Goal: Task Accomplishment & Management: Manage account settings

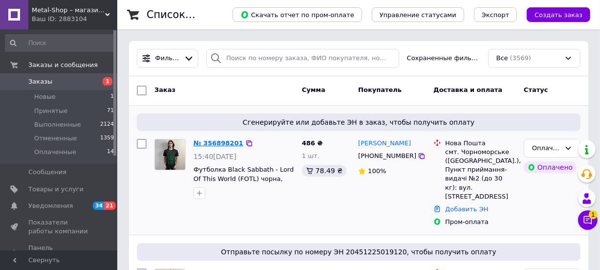
click at [211, 141] on link "№ 356898201" at bounding box center [219, 142] width 50 height 7
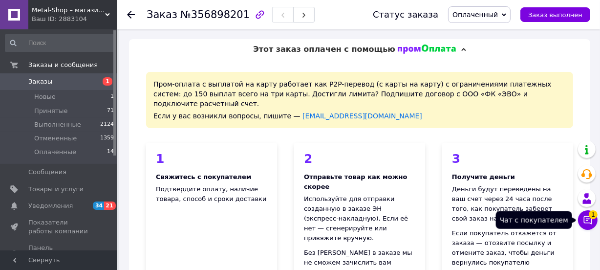
click at [589, 219] on icon at bounding box center [588, 220] width 10 height 10
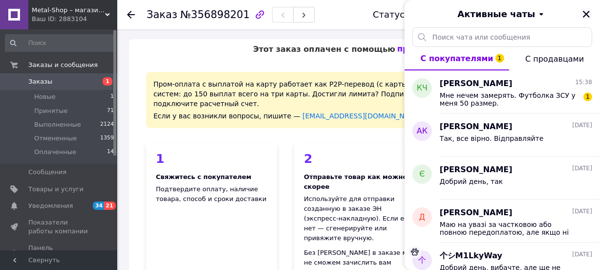
click at [587, 15] on icon "Закрыть" at bounding box center [586, 14] width 7 height 7
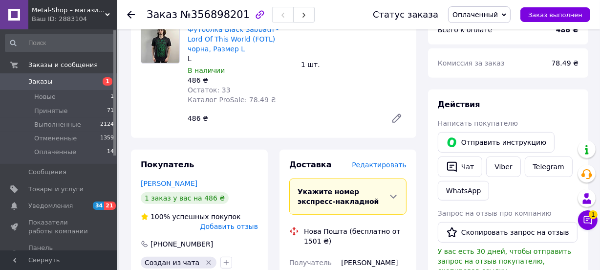
scroll to position [444, 0]
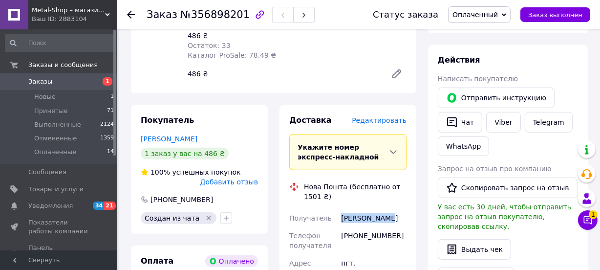
drag, startPoint x: 342, startPoint y: 187, endPoint x: 387, endPoint y: 191, distance: 44.6
click at [387, 209] on div "[PERSON_NAME]" at bounding box center [373, 218] width 69 height 18
copy div "[PERSON_NAME]"
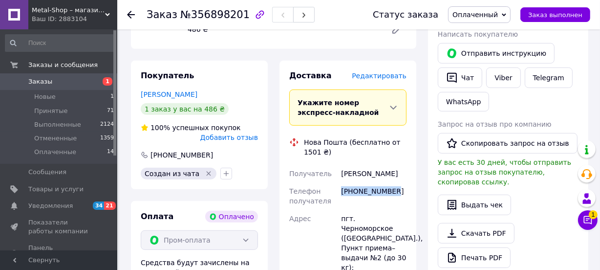
drag, startPoint x: 343, startPoint y: 162, endPoint x: 390, endPoint y: 163, distance: 46.9
click at [390, 182] on div "[PHONE_NUMBER]" at bounding box center [373, 195] width 69 height 27
copy div "[PHONE_NUMBER]"
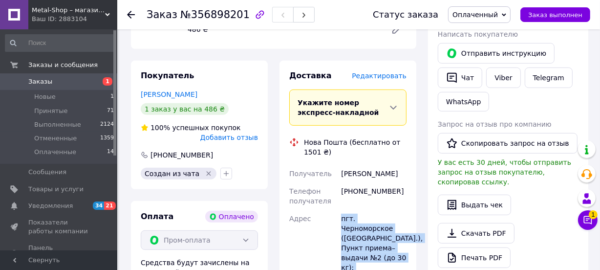
drag, startPoint x: 341, startPoint y: 188, endPoint x: 353, endPoint y: 245, distance: 58.5
click at [352, 245] on div "пгт. Черноморское ([GEOGRAPHIC_DATA].), Пункт приема–выдачи №2 (до 30 кг): [STR…" at bounding box center [373, 248] width 69 height 76
copy div "пгт. Черноморское ([GEOGRAPHIC_DATA].), Пункт приема–выдачи №2 (до 30 кг): [STR…"
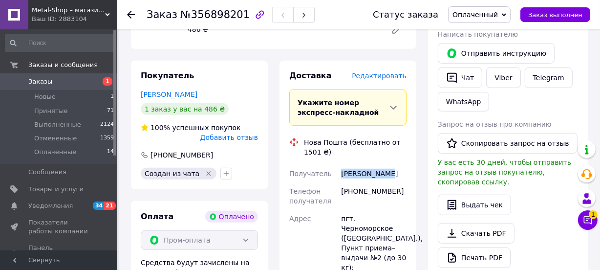
drag, startPoint x: 388, startPoint y: 142, endPoint x: 342, endPoint y: 145, distance: 45.5
click at [342, 165] on div "[PERSON_NAME]" at bounding box center [373, 174] width 69 height 18
copy div "[PERSON_NAME]"
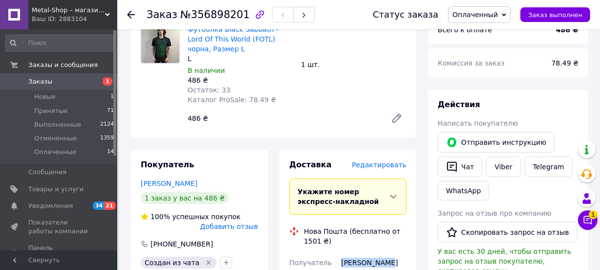
scroll to position [266, 0]
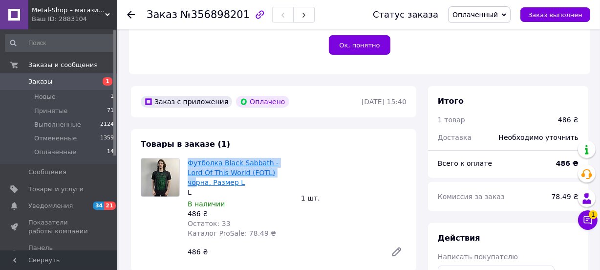
drag, startPoint x: 186, startPoint y: 136, endPoint x: 252, endPoint y: 153, distance: 68.2
click at [252, 153] on div "Товары в заказе (1) Футболка Black Sabbath - Lord Of This World (FOTL) чорна, Р…" at bounding box center [273, 200] width 285 height 142
copy link "Футболка Black Sabbath - Lord Of This World (FOTL) чо"
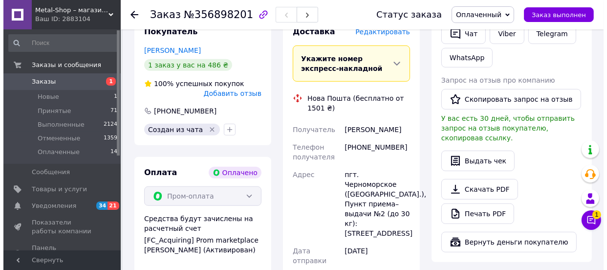
scroll to position [400, 0]
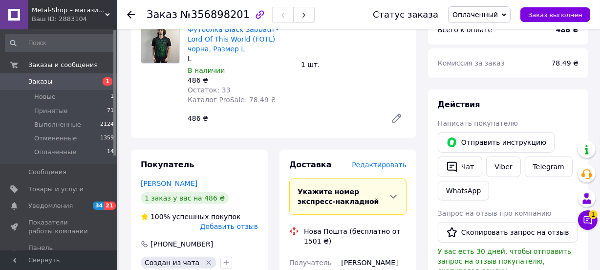
click at [381, 161] on span "Редактировать" at bounding box center [379, 165] width 55 height 8
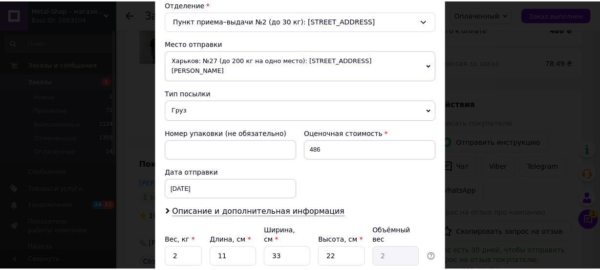
scroll to position [355, 0]
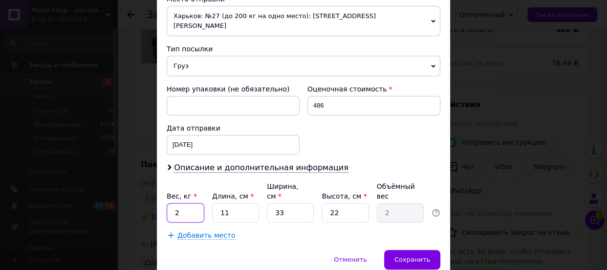
click at [187, 203] on input "2" at bounding box center [186, 213] width 38 height 20
type input "0.2"
click at [236, 203] on input "11" at bounding box center [235, 213] width 47 height 20
type input "1"
type input "0.18"
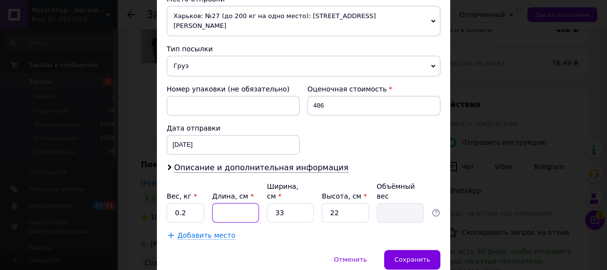
type input "2"
type input "0.36"
type input "24"
type input "4.36"
type input "24"
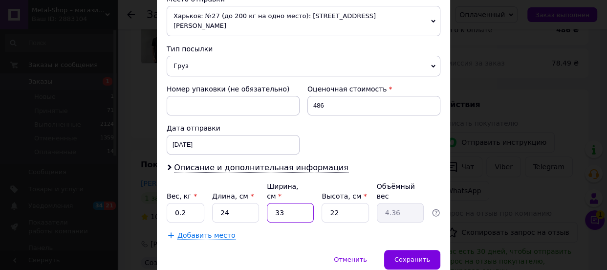
click at [280, 203] on input "33" at bounding box center [290, 213] width 47 height 20
type input "3"
type input "0.4"
type input "2"
type input "0.26"
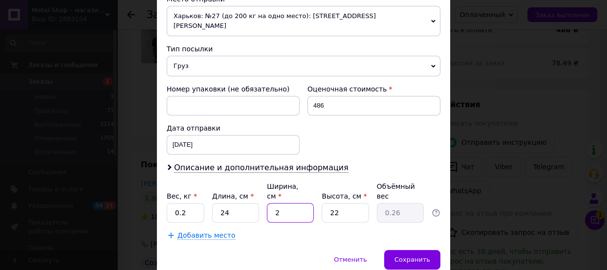
type input "21"
type input "2.77"
type input "21"
click at [337, 203] on input "22" at bounding box center [345, 213] width 47 height 20
type input "2"
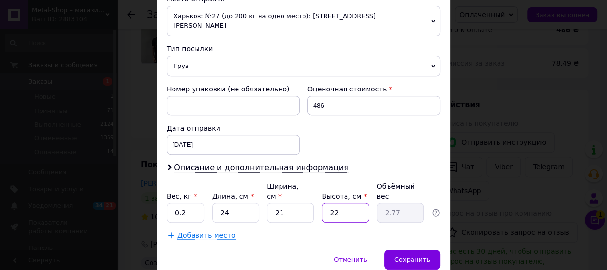
type input "0.25"
type input "4"
type input "0.5"
type input "4"
click at [411, 256] on span "Сохранить" at bounding box center [412, 259] width 36 height 7
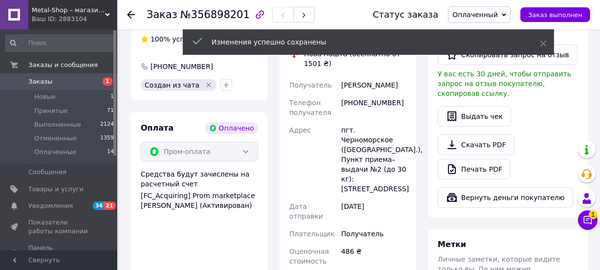
scroll to position [711, 0]
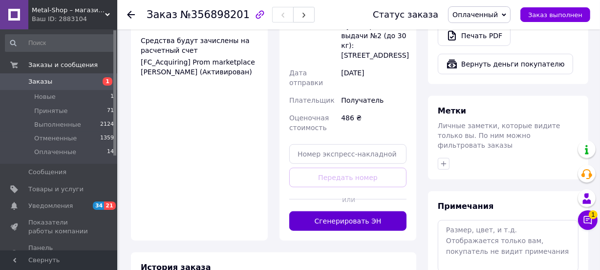
click at [337, 211] on button "Сгенерировать ЭН" at bounding box center [347, 221] width 117 height 20
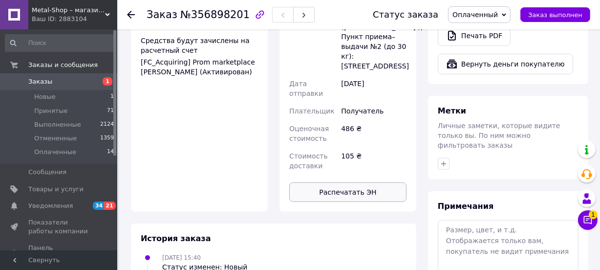
click at [342, 182] on button "Распечатать ЭН" at bounding box center [347, 192] width 117 height 20
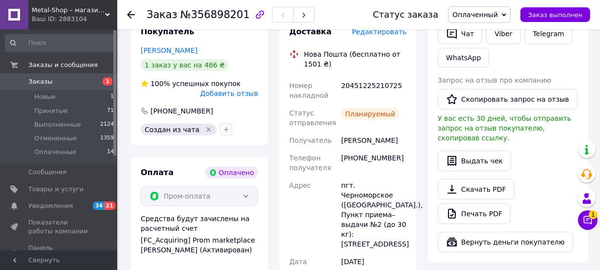
scroll to position [444, 0]
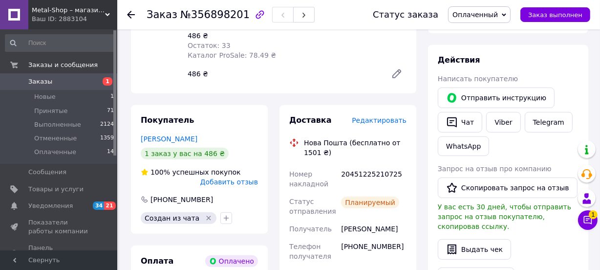
click at [341, 165] on div "20451225210725" at bounding box center [373, 178] width 69 height 27
drag, startPoint x: 341, startPoint y: 142, endPoint x: 359, endPoint y: 143, distance: 17.7
click at [359, 165] on div "20451225210725" at bounding box center [373, 178] width 69 height 27
copy div "20451225210725"
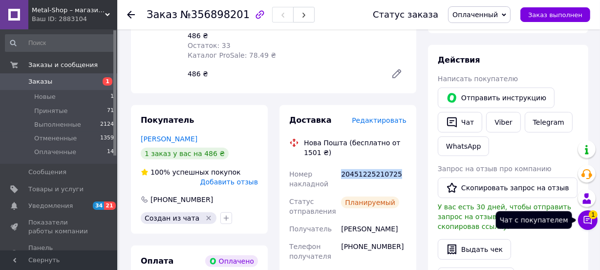
click at [591, 217] on span "1" at bounding box center [593, 214] width 9 height 9
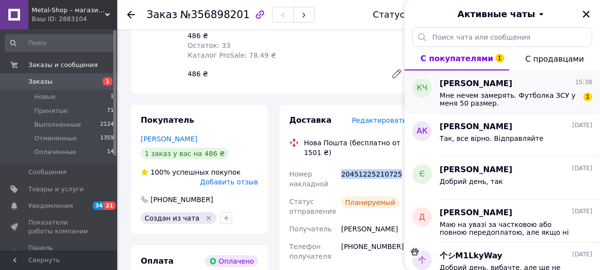
click at [505, 100] on span "Мне нечем замерять. Футболка ЗСУ у меня 50 размер." at bounding box center [509, 99] width 139 height 16
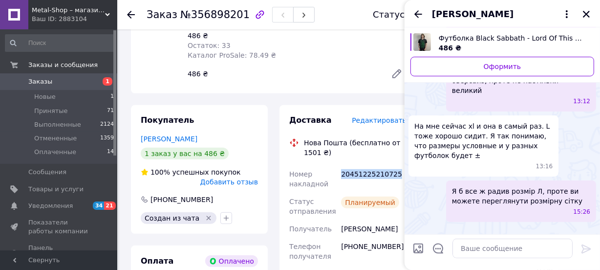
scroll to position [276, 0]
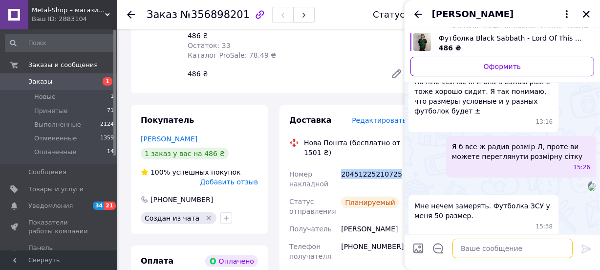
click at [482, 247] on textarea at bounding box center [513, 249] width 120 height 20
paste textarea "20451225210725"
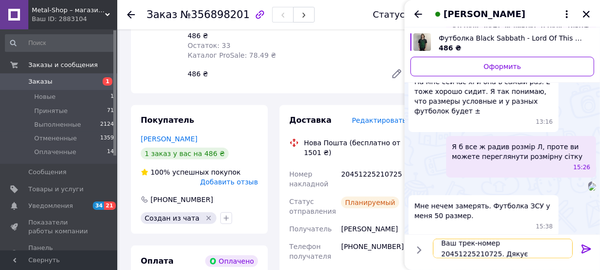
scroll to position [0, 0]
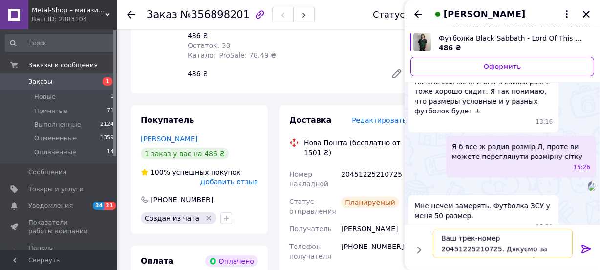
type textarea "Ваш трек-номер 20451225210725. Дякуємо за замовлення, гарного дня!"
click at [583, 248] on icon at bounding box center [587, 249] width 12 height 12
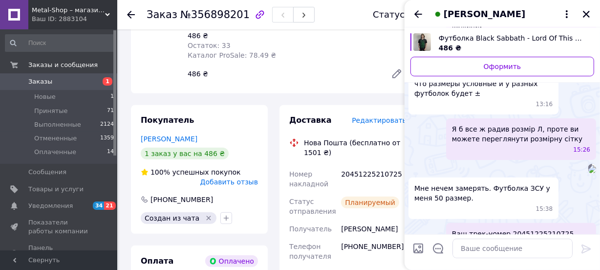
scroll to position [259, 0]
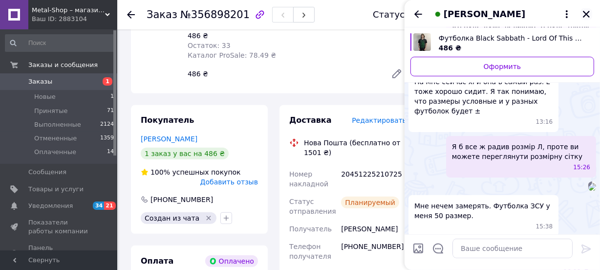
click at [585, 15] on icon "Закрыть" at bounding box center [586, 14] width 7 height 7
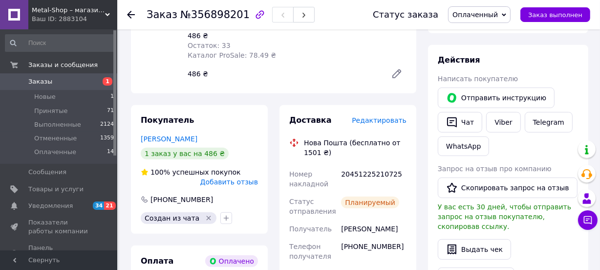
scroll to position [311, 0]
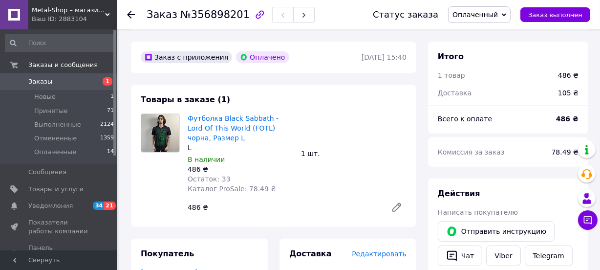
click at [129, 15] on use at bounding box center [131, 15] width 8 height 8
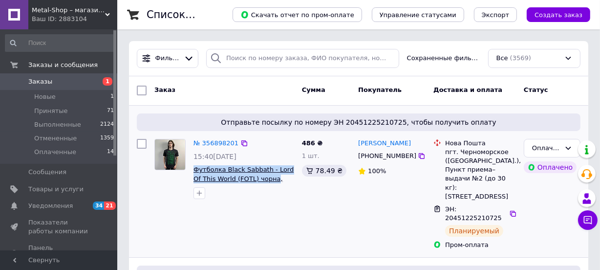
drag, startPoint x: 194, startPoint y: 169, endPoint x: 262, endPoint y: 181, distance: 69.9
click at [262, 181] on div "№ 356898201 15:40[DATE] Футболка Black Sabbath - Lord Of This World (FOTL) чорн…" at bounding box center [244, 169] width 108 height 68
copy span "Футболка Black Sabbath - Lord Of This World (FOTL) чорна"
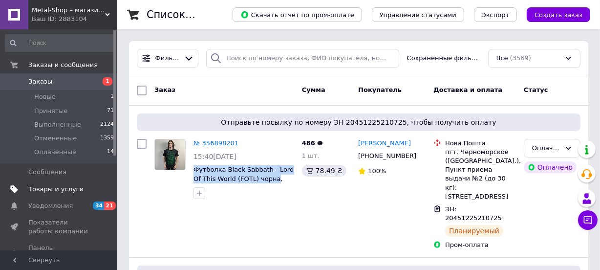
click at [50, 186] on span "Товары и услуги" at bounding box center [55, 189] width 55 height 9
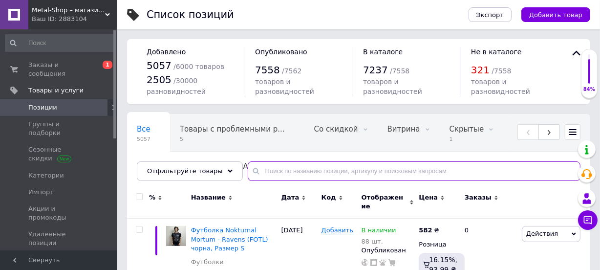
click at [288, 171] on input "text" at bounding box center [414, 171] width 333 height 20
paste input "Футболка Black Sabbath - Lord Of This World (FOTL) чорна"
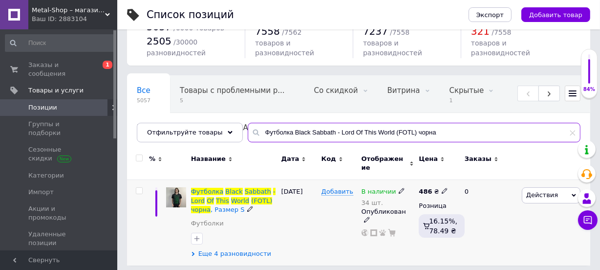
scroll to position [38, 0]
type input "Футболка Black Sabbath - Lord Of This World (FOTL) чорна"
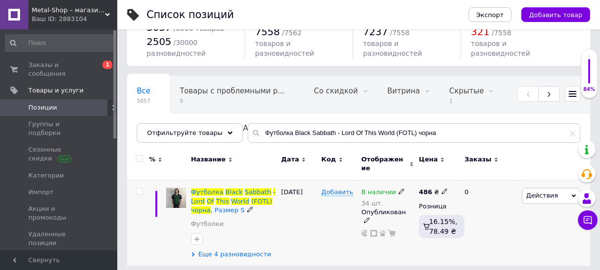
click at [191, 252] on icon at bounding box center [193, 254] width 4 height 4
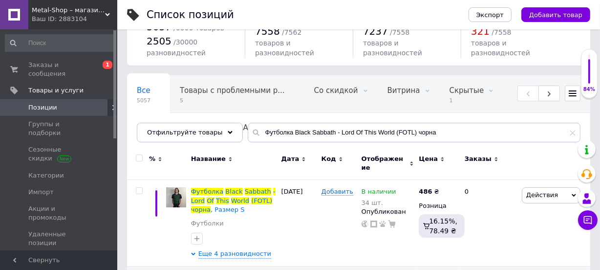
scroll to position [260, 0]
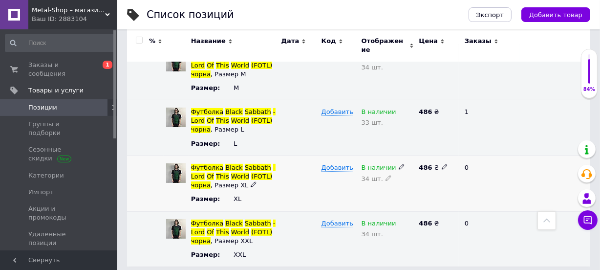
click at [399, 164] on icon at bounding box center [402, 167] width 6 height 6
click at [383, 179] on li "Нет в наличии" at bounding box center [386, 190] width 56 height 22
click at [386, 184] on icon at bounding box center [389, 187] width 6 height 6
type input "3"
type input "0"
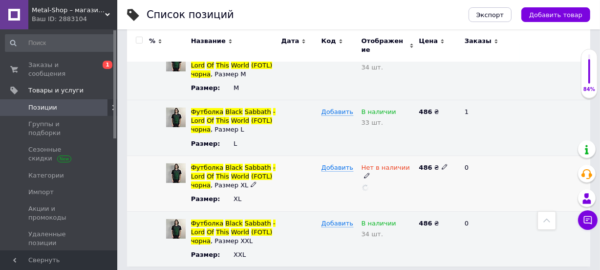
click at [304, 186] on div at bounding box center [299, 183] width 40 height 56
click at [386, 231] on icon at bounding box center [389, 234] width 6 height 6
type input "3"
type input "1"
click at [319, 236] on div "Добавить" at bounding box center [339, 238] width 40 height 55
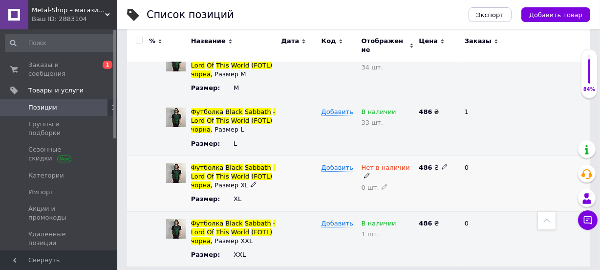
click at [370, 173] on icon at bounding box center [367, 176] width 6 height 6
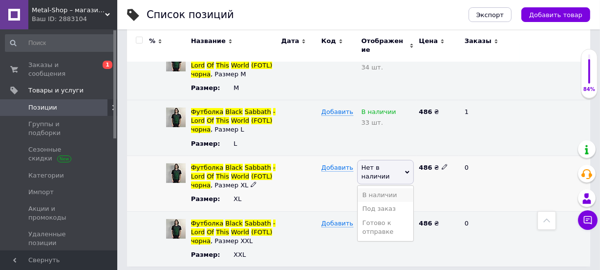
click at [380, 188] on li "В наличии" at bounding box center [386, 195] width 56 height 14
click at [382, 175] on icon at bounding box center [385, 178] width 6 height 6
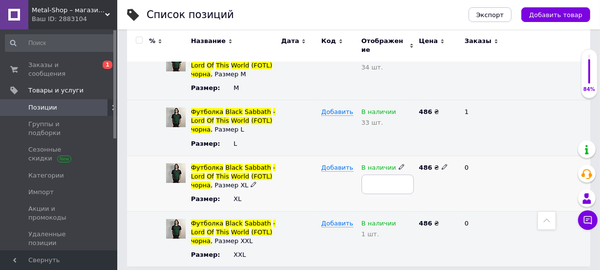
type input "2"
click at [387, 133] on div "В наличии 33 шт." at bounding box center [388, 128] width 58 height 56
click at [399, 108] on icon at bounding box center [402, 111] width 6 height 6
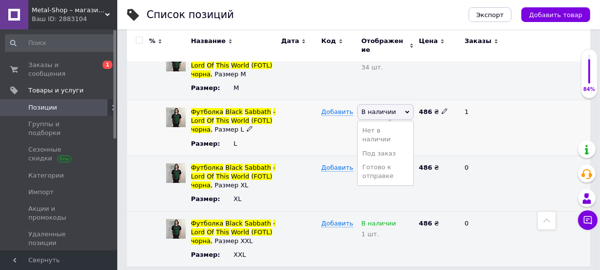
click at [380, 125] on li "Нет в наличии" at bounding box center [386, 135] width 56 height 22
click at [386, 128] on icon at bounding box center [389, 131] width 6 height 6
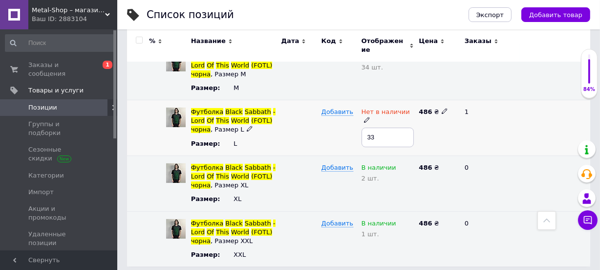
type input "3"
type input "0"
click at [332, 131] on div "Добавить" at bounding box center [339, 128] width 40 height 56
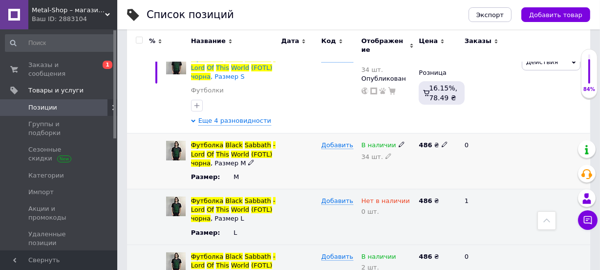
click at [386, 153] on icon at bounding box center [389, 156] width 6 height 6
type input "3"
type input "5"
click at [300, 162] on div at bounding box center [299, 161] width 40 height 56
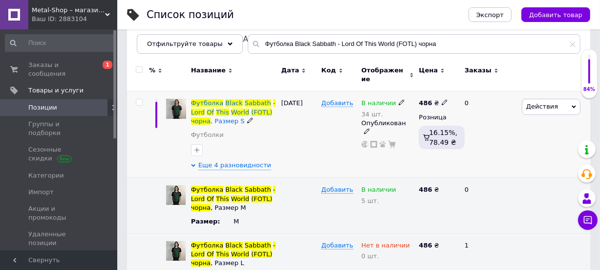
click at [374, 110] on div "34 шт." at bounding box center [383, 113] width 43 height 7
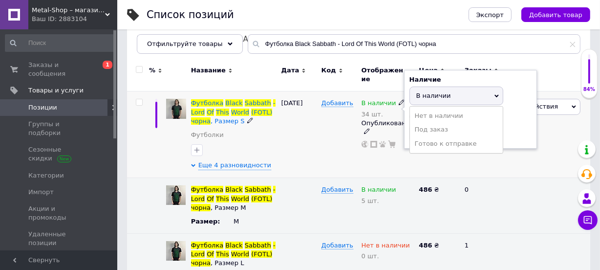
click at [383, 110] on div "34 шт." at bounding box center [383, 113] width 43 height 7
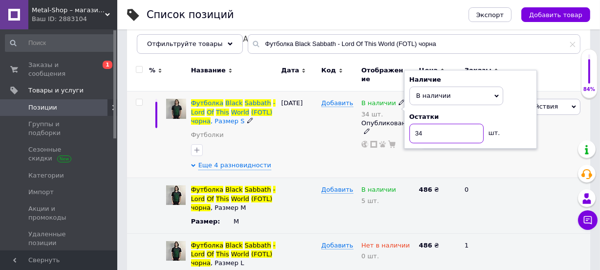
click at [425, 126] on input "34" at bounding box center [447, 134] width 74 height 20
type input "3"
click at [512, 147] on div "0" at bounding box center [489, 134] width 61 height 87
click at [520, 152] on div "Действия Редактировать Поднять в начало группы Копировать Скидка Подарок Сопутс…" at bounding box center [555, 134] width 71 height 87
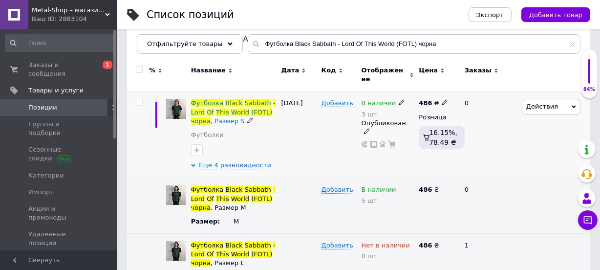
scroll to position [0, 0]
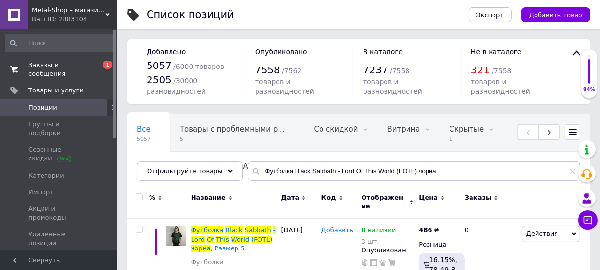
click at [45, 65] on span "Заказы и сообщения" at bounding box center [59, 70] width 62 height 18
